Goal: Transaction & Acquisition: Purchase product/service

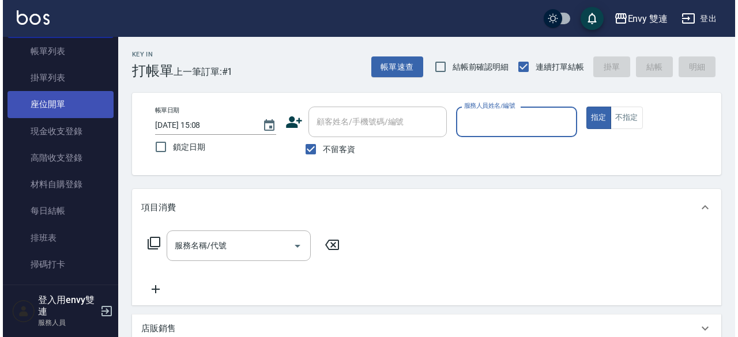
scroll to position [66, 0]
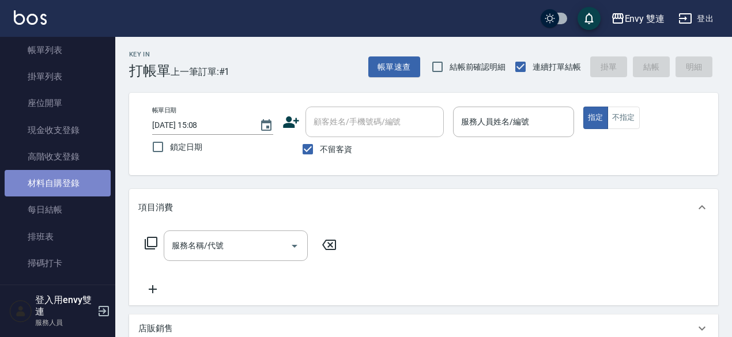
click at [75, 184] on link "材料自購登錄" at bounding box center [58, 183] width 106 height 27
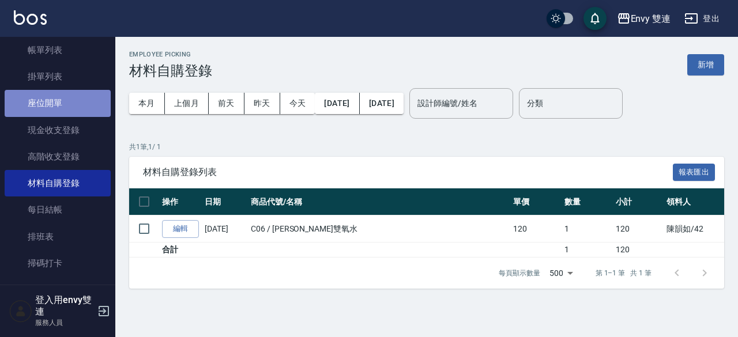
click at [59, 97] on link "座位開單" at bounding box center [58, 103] width 106 height 27
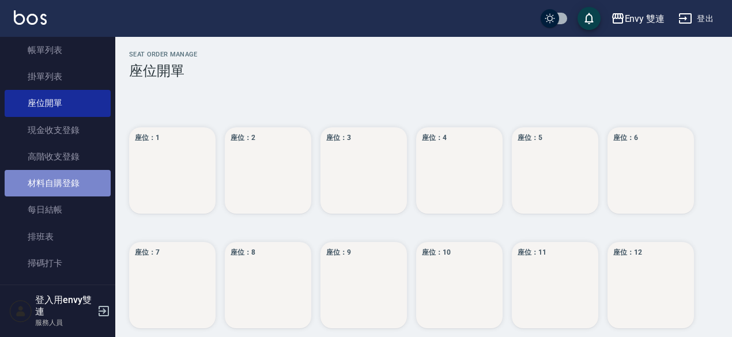
click at [76, 186] on link "材料自購登錄" at bounding box center [58, 183] width 106 height 27
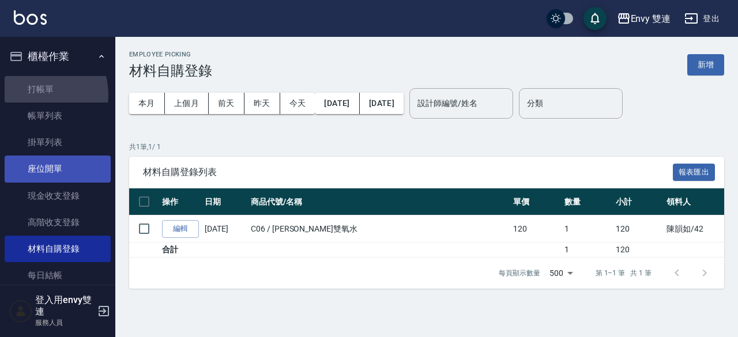
click at [37, 94] on link "打帳單" at bounding box center [58, 89] width 106 height 27
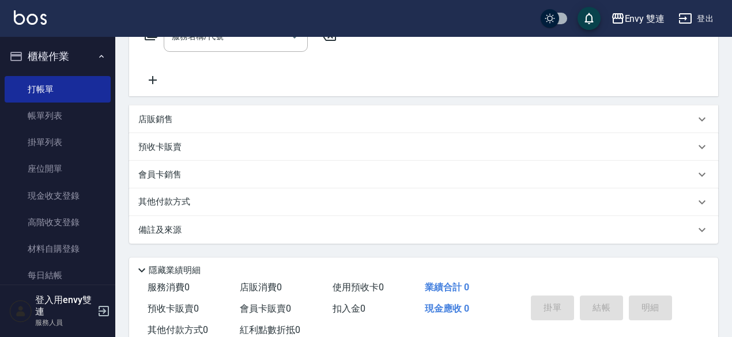
scroll to position [209, 0]
click at [190, 113] on div "店販銷售" at bounding box center [423, 120] width 589 height 28
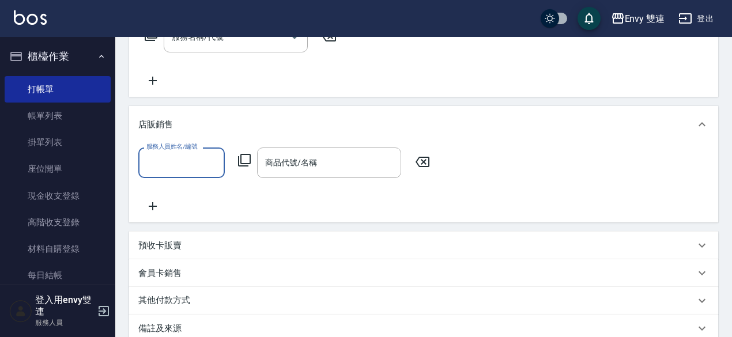
scroll to position [0, 0]
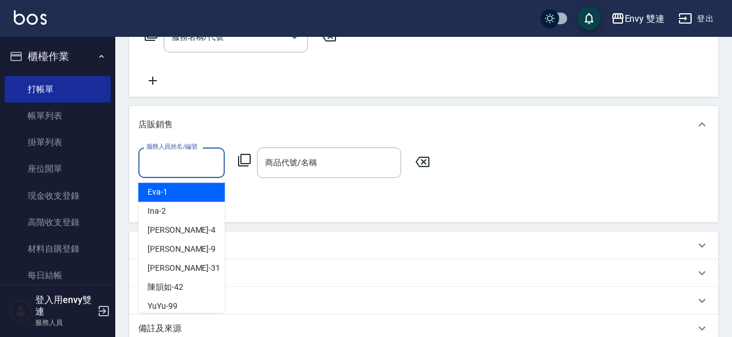
click at [180, 167] on input "服務人員姓名/編號" at bounding box center [182, 163] width 76 height 20
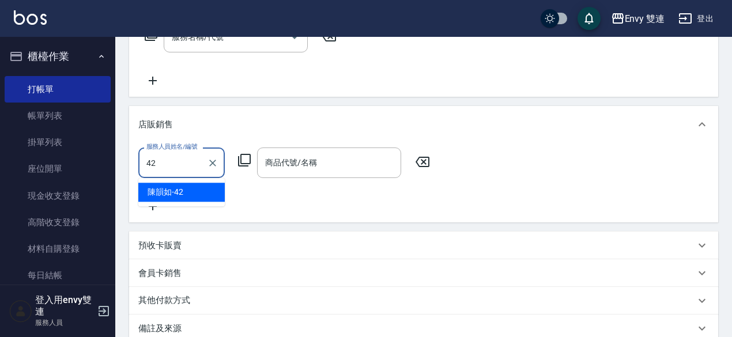
type input "[PERSON_NAME]-42"
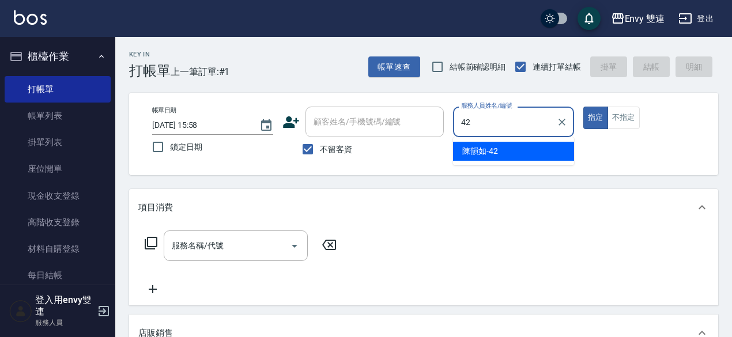
type input "[PERSON_NAME]-42"
type button "true"
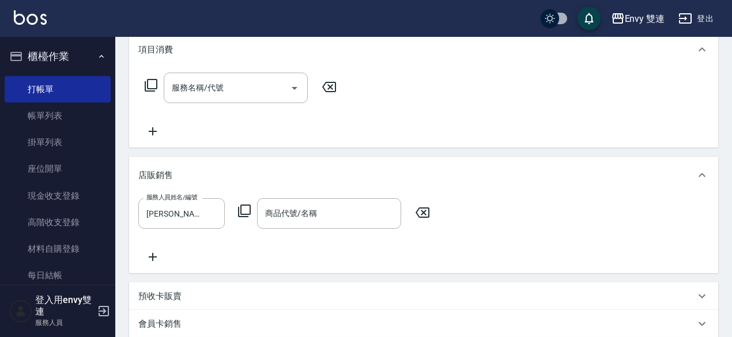
scroll to position [175, 0]
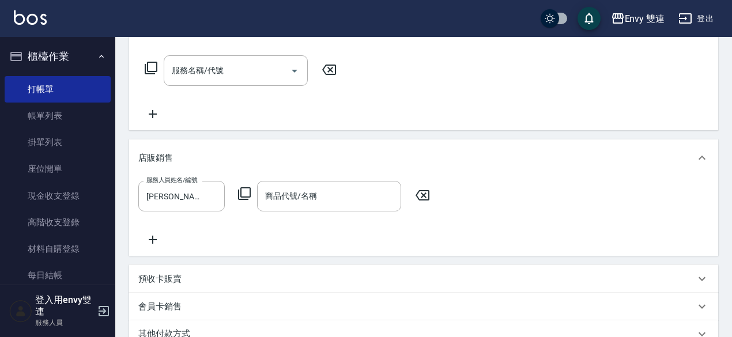
click at [317, 193] on input "商品代號/名稱" at bounding box center [329, 196] width 134 height 20
type input "摩"
type input "法"
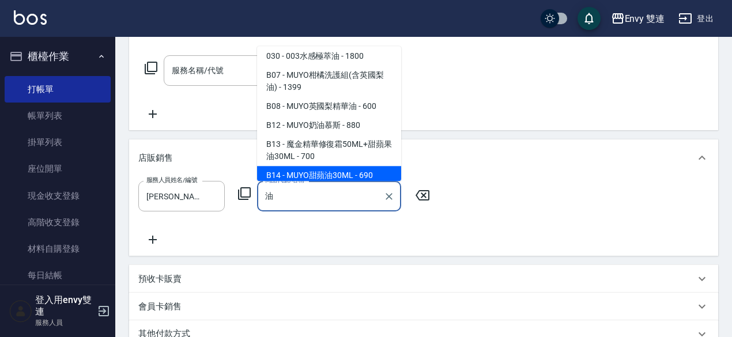
scroll to position [0, 0]
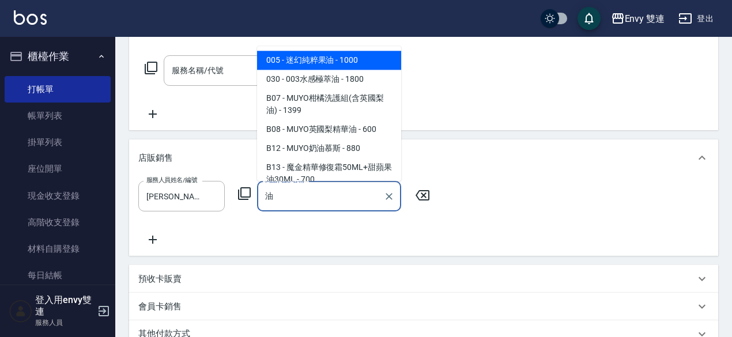
click at [324, 57] on span "005 - 迷幻純粹果油 - 1000" at bounding box center [329, 60] width 144 height 19
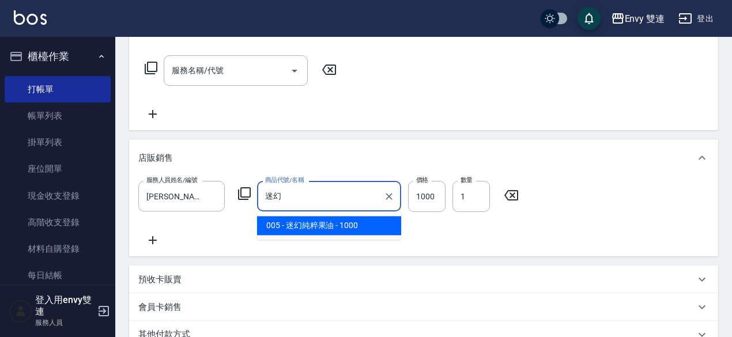
type input "迷"
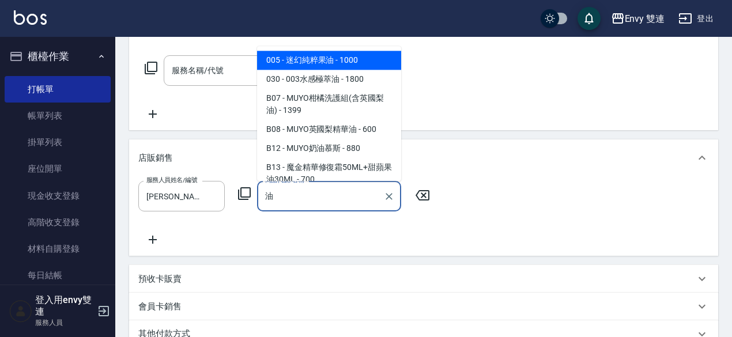
click at [328, 54] on span "005 - 迷幻純粹果油 - 1000" at bounding box center [329, 60] width 144 height 19
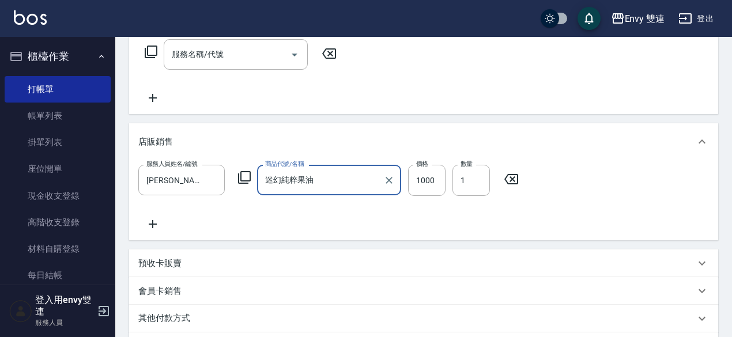
scroll to position [193, 0]
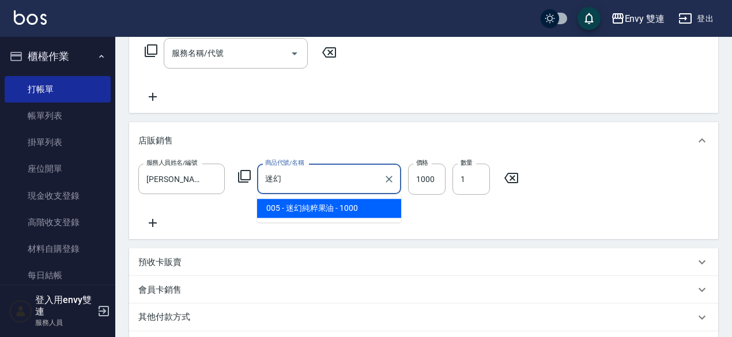
type input "迷"
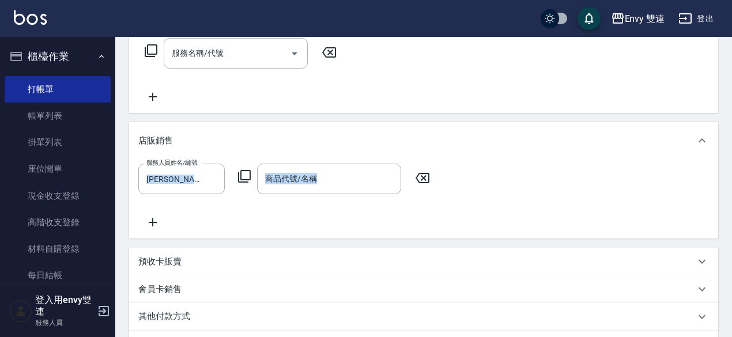
drag, startPoint x: 480, startPoint y: 121, endPoint x: 342, endPoint y: 225, distance: 172.9
click at [342, 225] on div "項目消費 服務名稱/代號 服務名稱/代號 店販銷售 服務人員姓名/編號 [PERSON_NAME]-42 服務人員姓名/編號 商品代號/名稱 商品代號/名稱 …" at bounding box center [423, 178] width 589 height 362
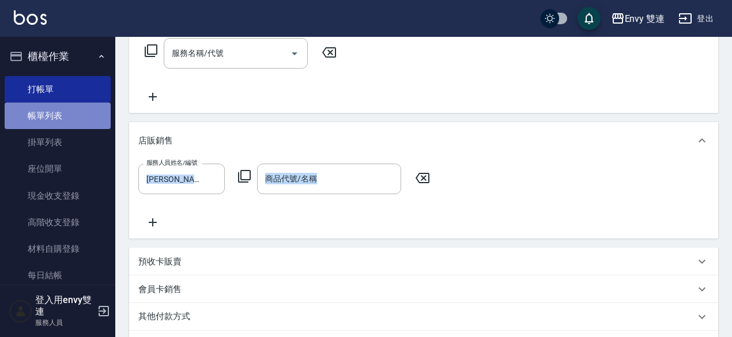
click at [58, 117] on link "帳單列表" at bounding box center [58, 116] width 106 height 27
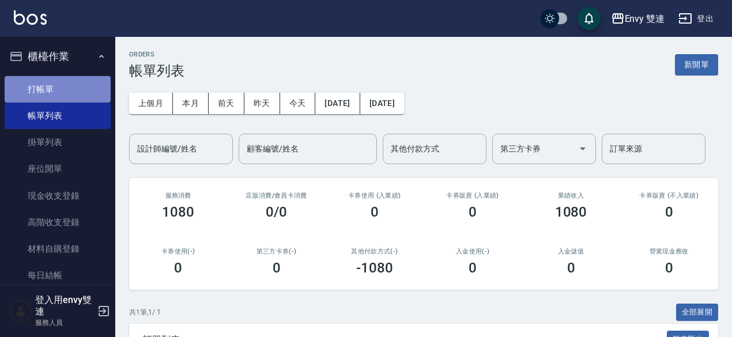
click at [90, 77] on link "打帳單" at bounding box center [58, 89] width 106 height 27
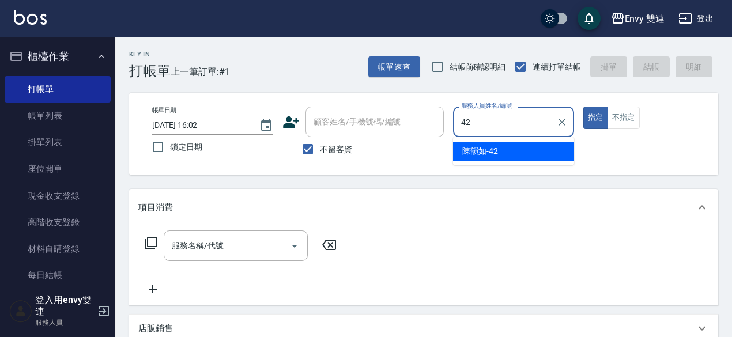
type input "[PERSON_NAME]-42"
type button "true"
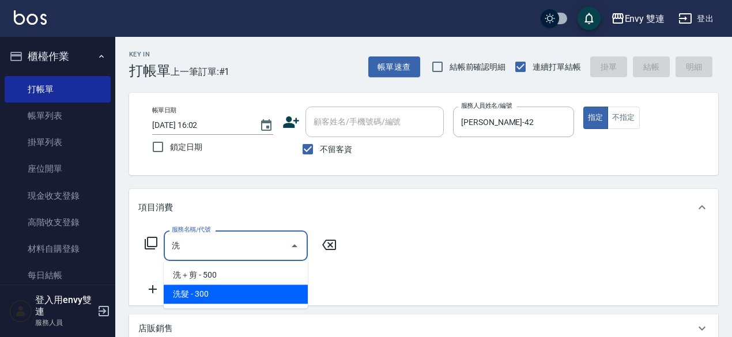
click at [240, 289] on span "洗髮 - 300" at bounding box center [236, 294] width 144 height 19
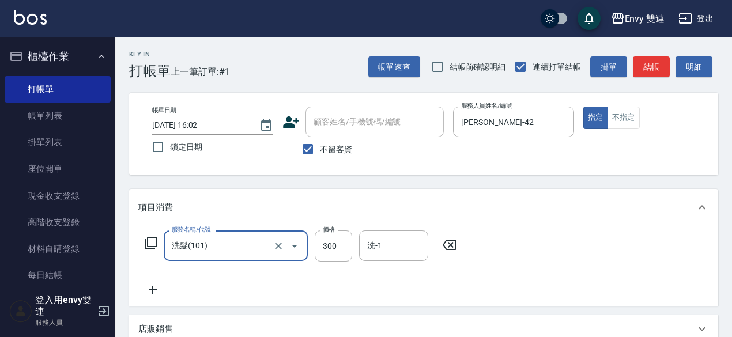
type input "洗髮(101)"
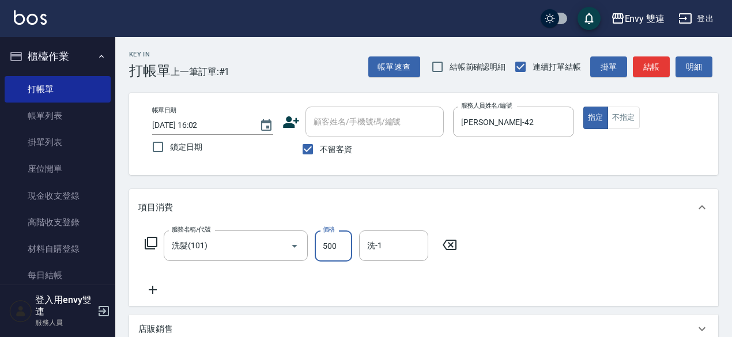
type input "500"
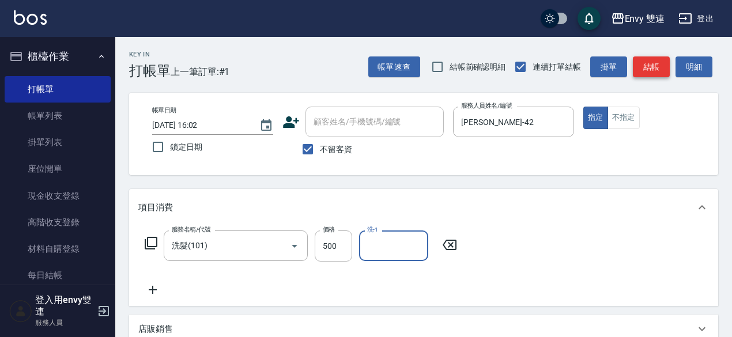
click at [637, 70] on button "結帳" at bounding box center [651, 67] width 37 height 21
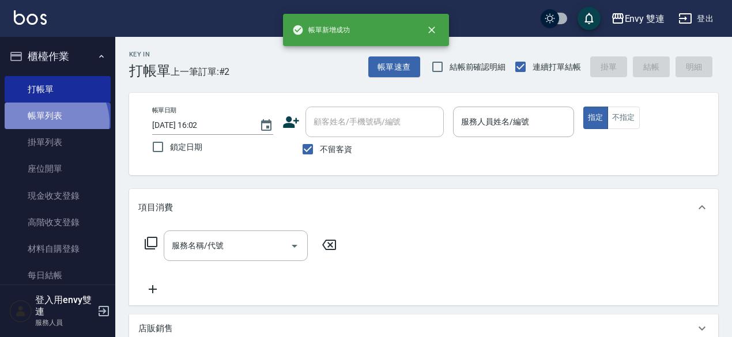
click at [51, 123] on link "帳單列表" at bounding box center [58, 116] width 106 height 27
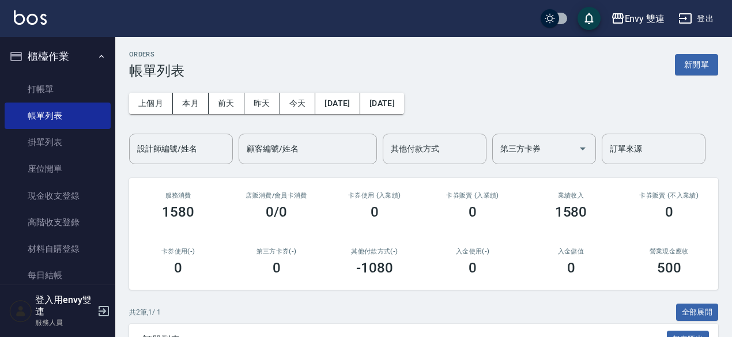
scroll to position [154, 0]
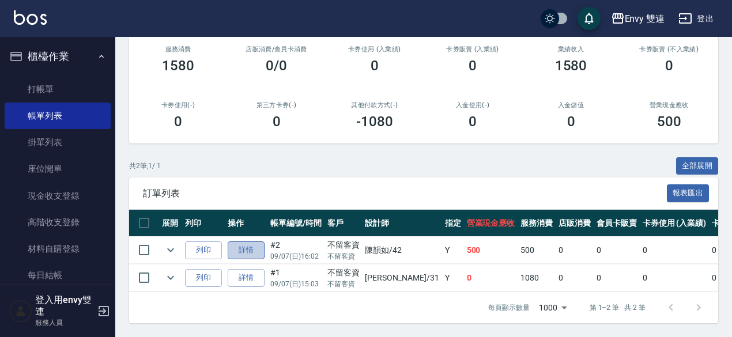
click at [243, 242] on link "詳情" at bounding box center [246, 251] width 37 height 18
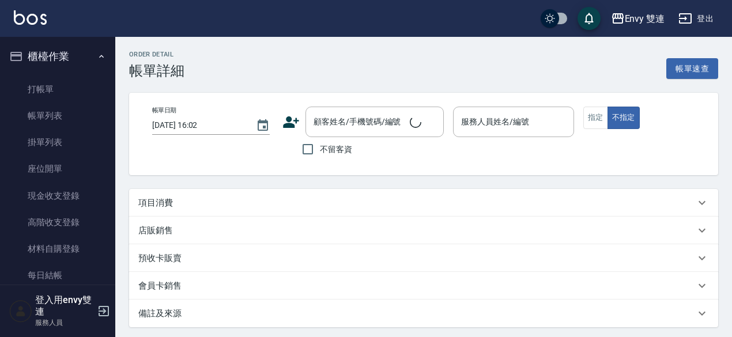
checkbox input "true"
type input "[PERSON_NAME]-42"
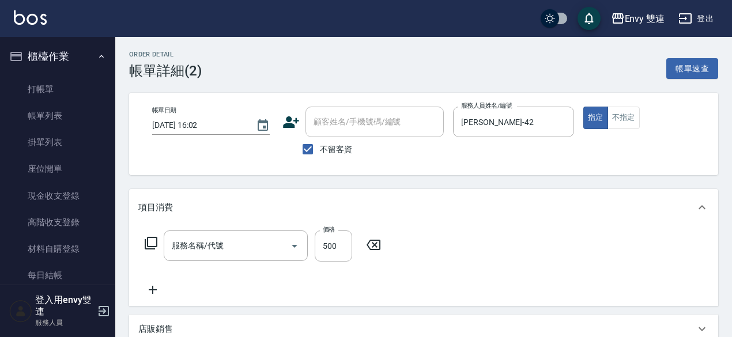
type input "洗髮(101)"
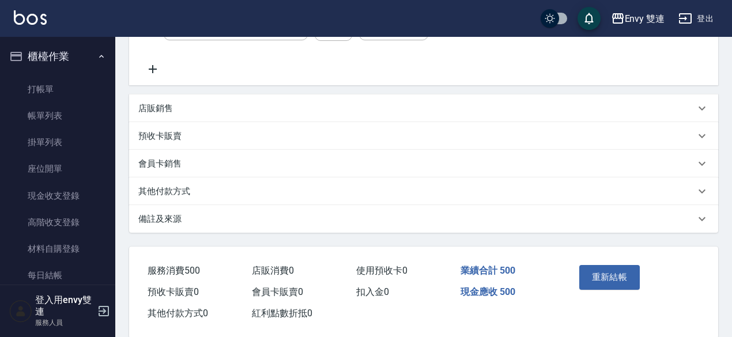
scroll to position [240, 0]
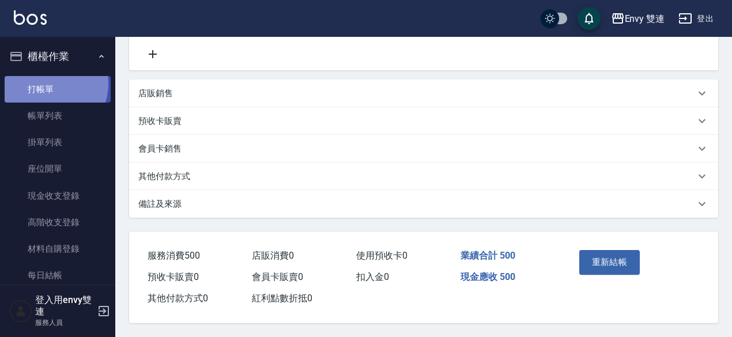
click at [48, 84] on link "打帳單" at bounding box center [58, 89] width 106 height 27
